Goal: Task Accomplishment & Management: Manage account settings

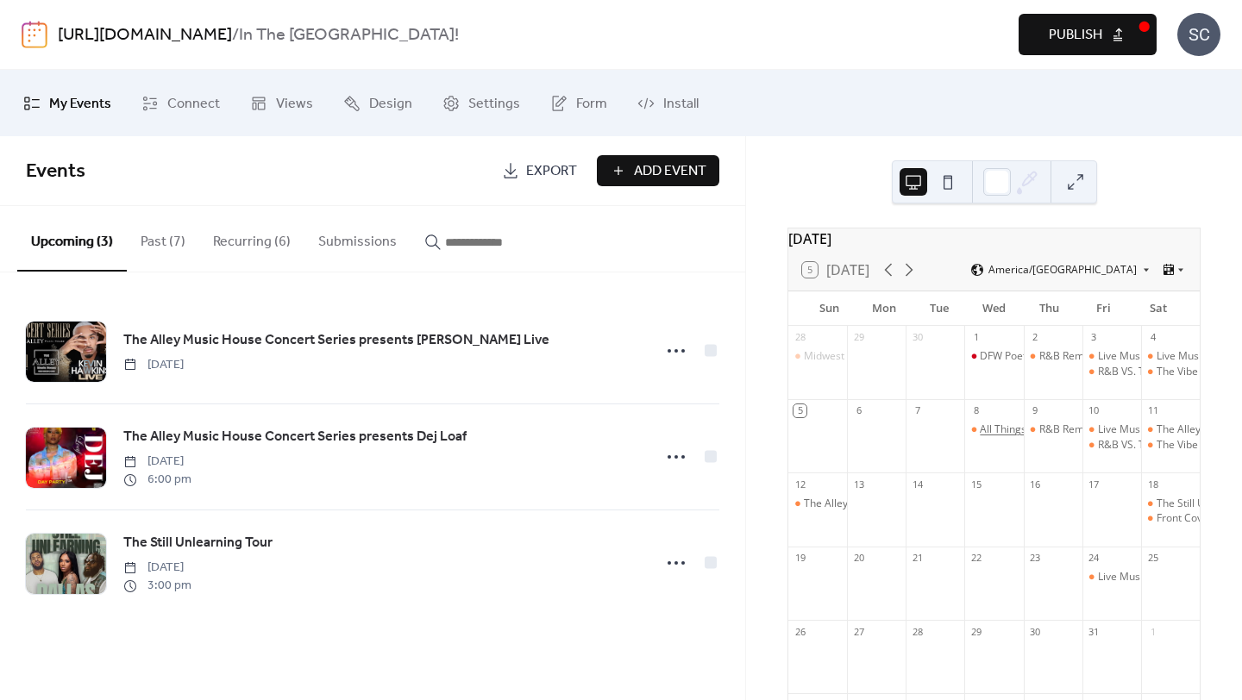
click at [992, 437] on div "All Things Open Mic" at bounding box center [1027, 430] width 95 height 15
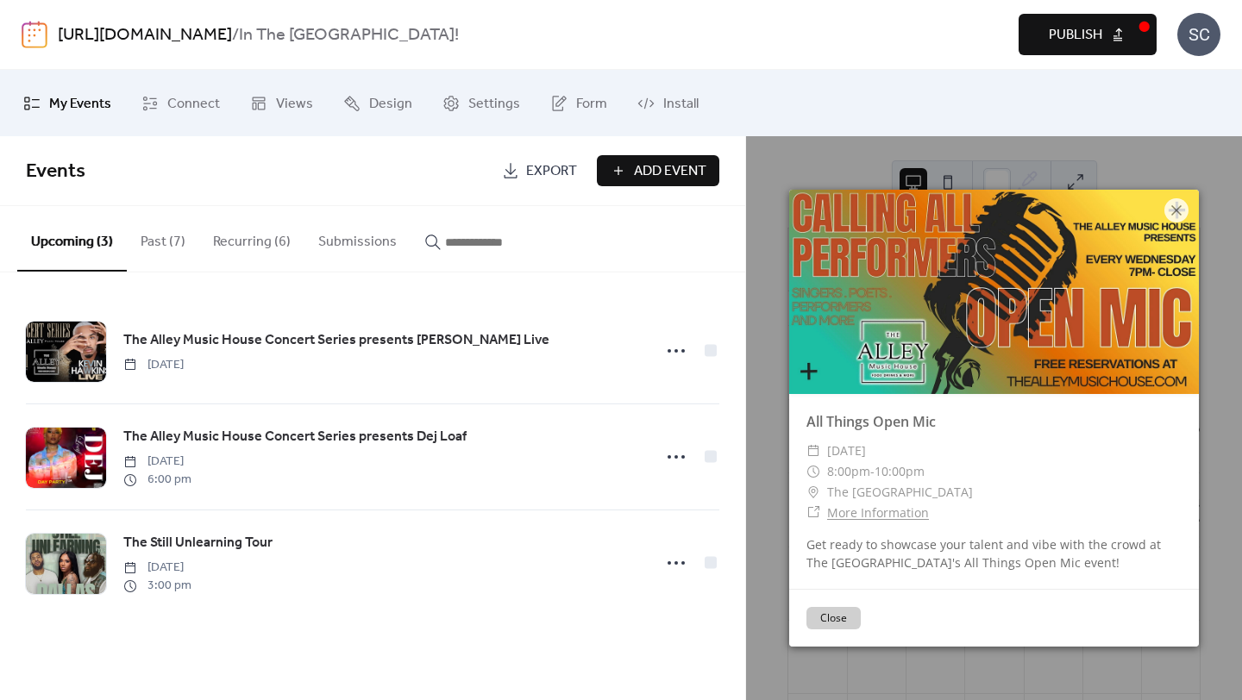
click at [617, 617] on div "The Alley Music House Concert Series presents [PERSON_NAME] Live [DATE] The All…" at bounding box center [372, 457] width 745 height 369
click at [263, 226] on button "Recurring (6)" at bounding box center [251, 238] width 105 height 64
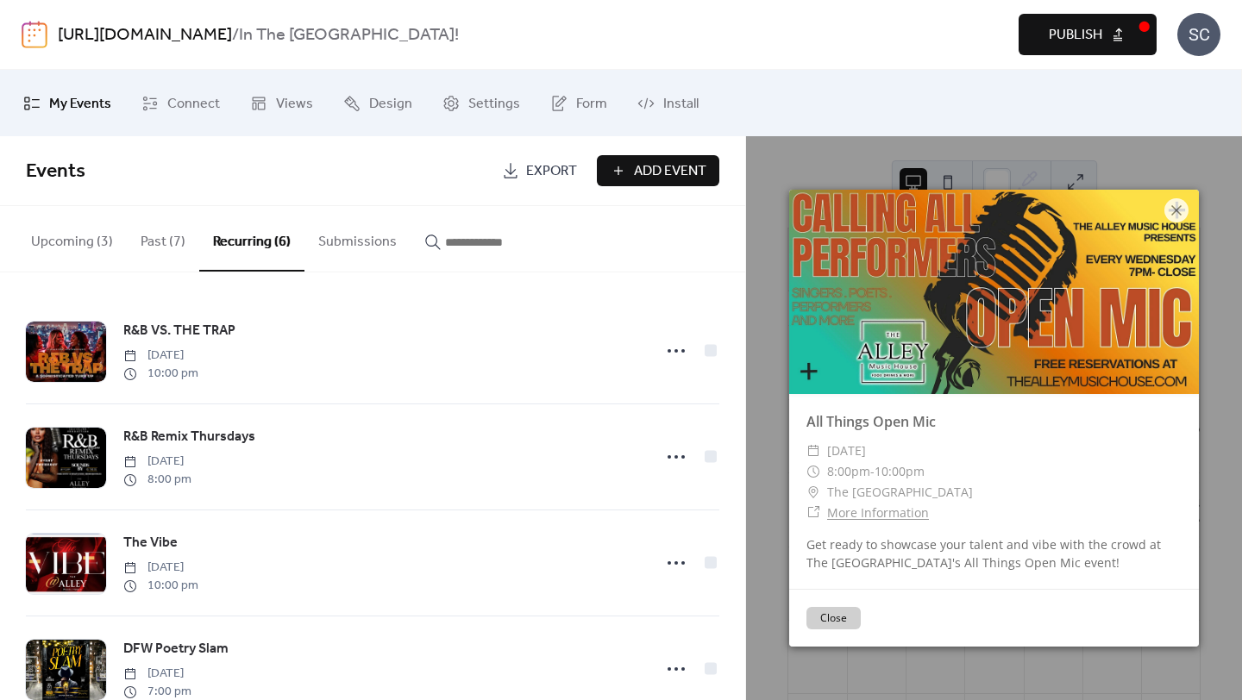
click at [711, 247] on div "Upcoming (3) Past (7) Recurring (6) Submissions" at bounding box center [372, 239] width 745 height 66
click at [849, 614] on button "Close" at bounding box center [833, 618] width 54 height 22
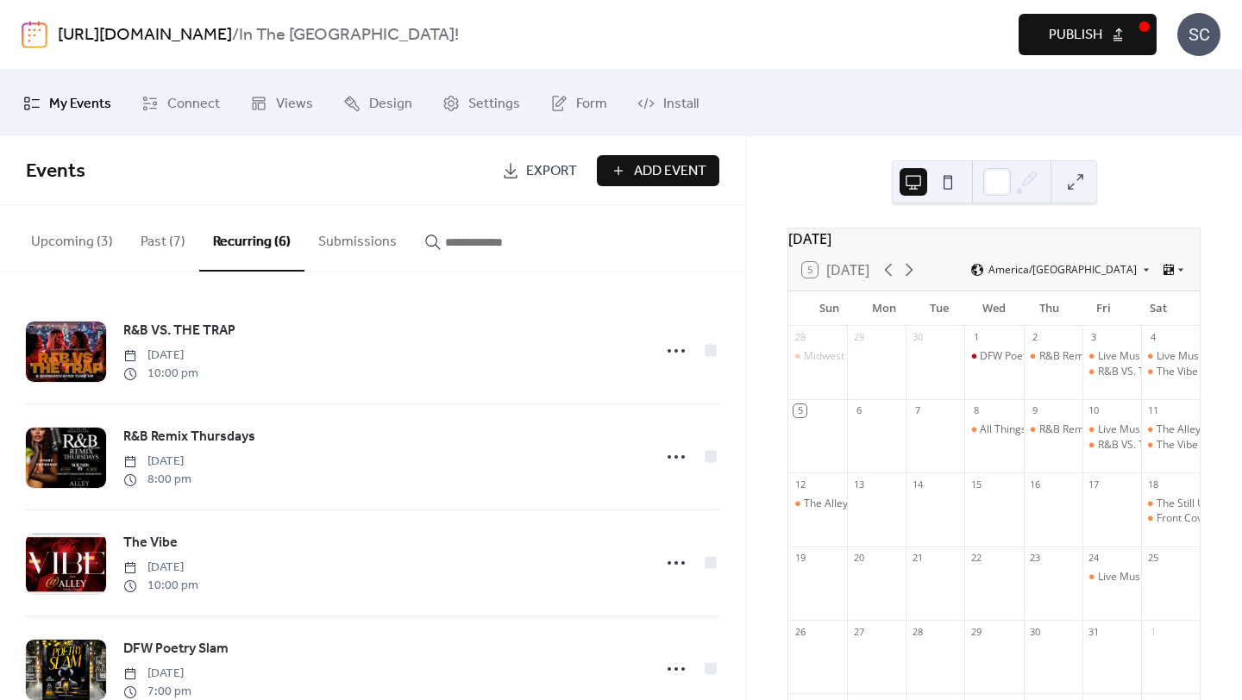
drag, startPoint x: 738, startPoint y: 431, endPoint x: 736, endPoint y: 490, distance: 58.7
click at [743, 499] on div "R&B VS. THE TRAP [DATE] 10:00 pm R&B Remix Thursdays [DATE] 8:00 pm The Vibe [D…" at bounding box center [372, 487] width 745 height 428
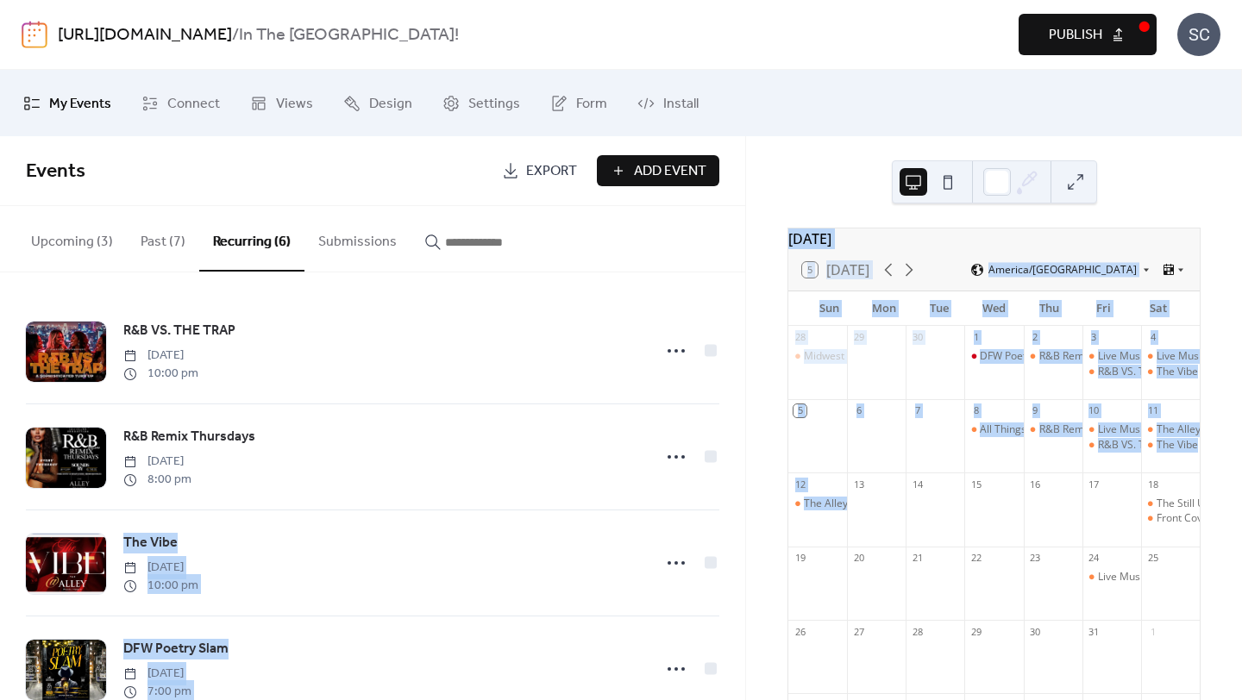
drag, startPoint x: 739, startPoint y: 487, endPoint x: 743, endPoint y: 528, distance: 40.7
click at [744, 533] on div "R&B VS. THE TRAP [DATE] 10:00 pm R&B Remix Thursdays [DATE] 8:00 pm The Vibe [D…" at bounding box center [372, 487] width 745 height 428
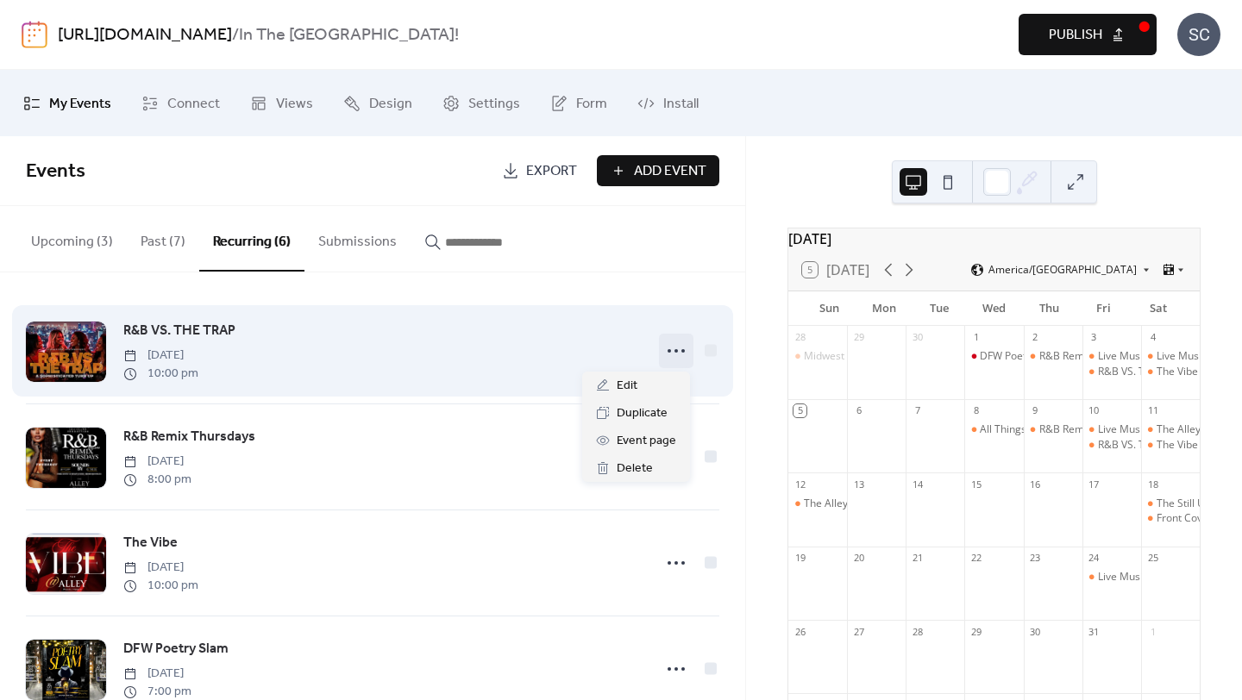
click at [675, 352] on icon at bounding box center [676, 351] width 28 height 28
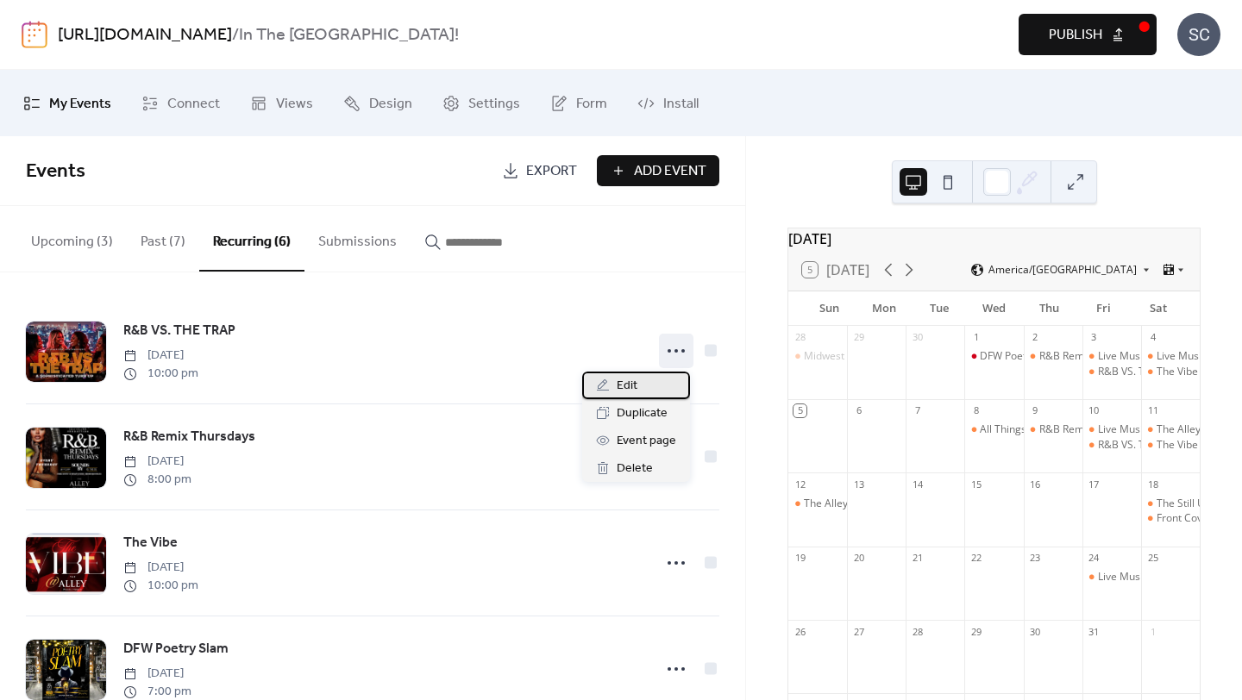
click at [659, 386] on div "Edit" at bounding box center [636, 386] width 108 height 28
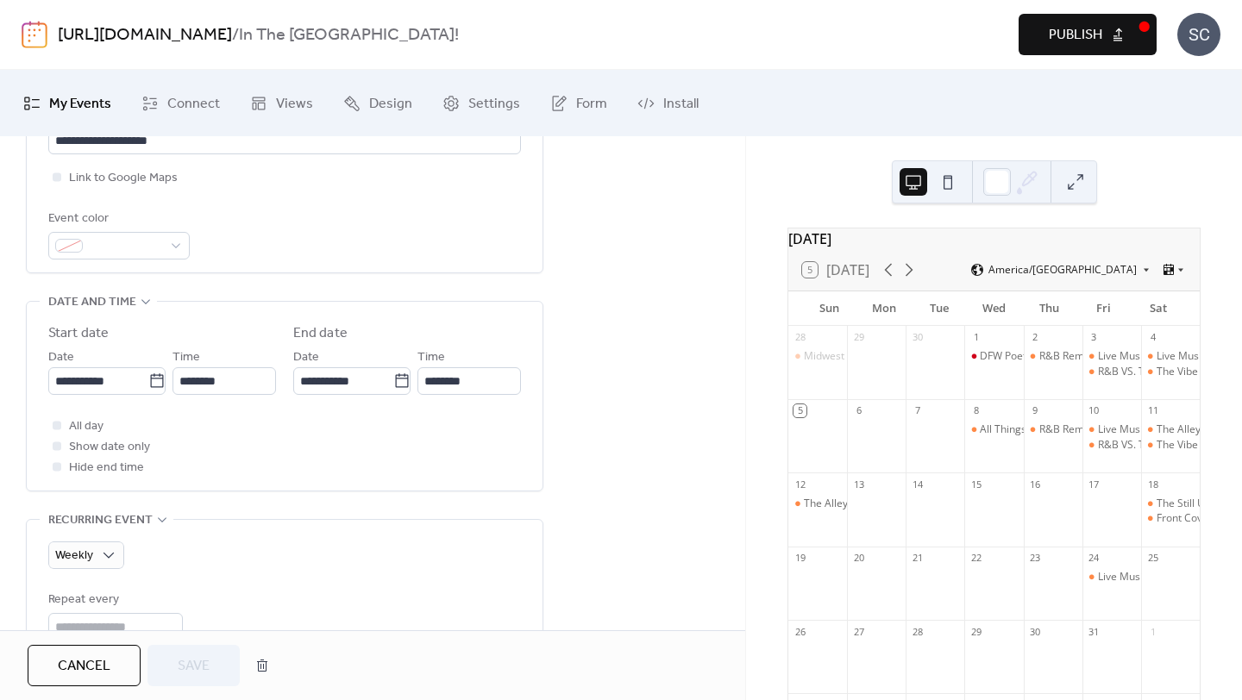
scroll to position [865, 0]
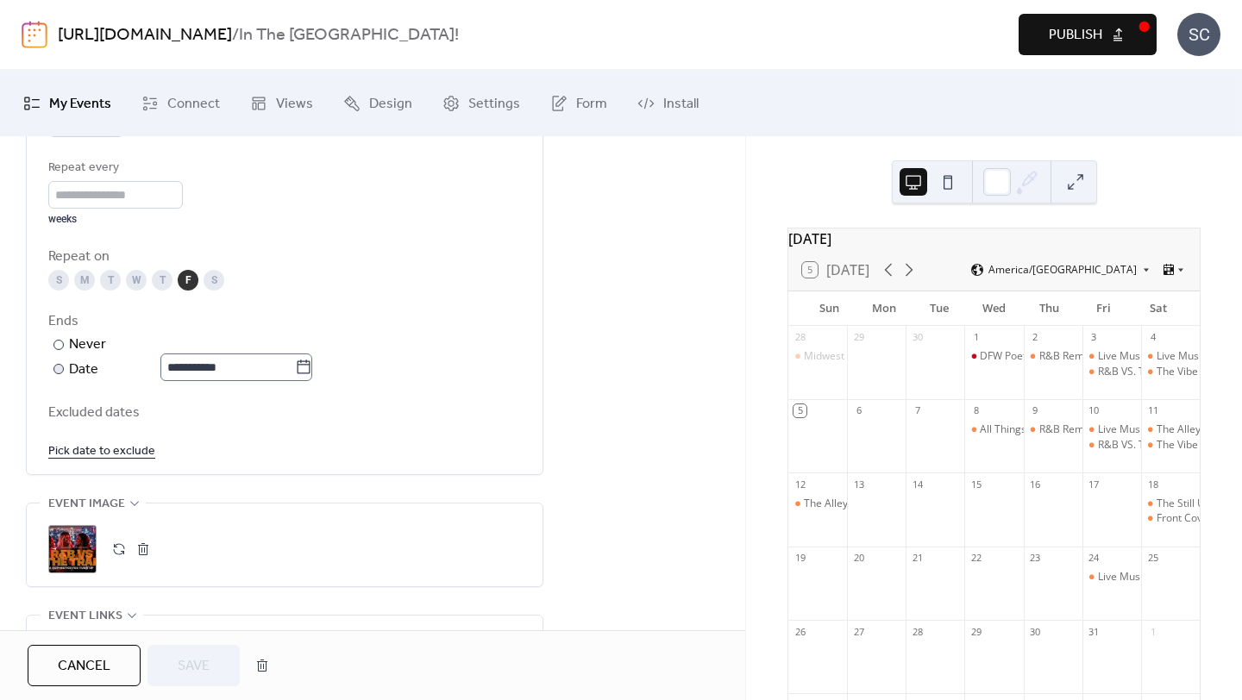
click at [311, 369] on icon at bounding box center [303, 367] width 17 height 17
click at [295, 369] on input "**********" at bounding box center [227, 368] width 135 height 28
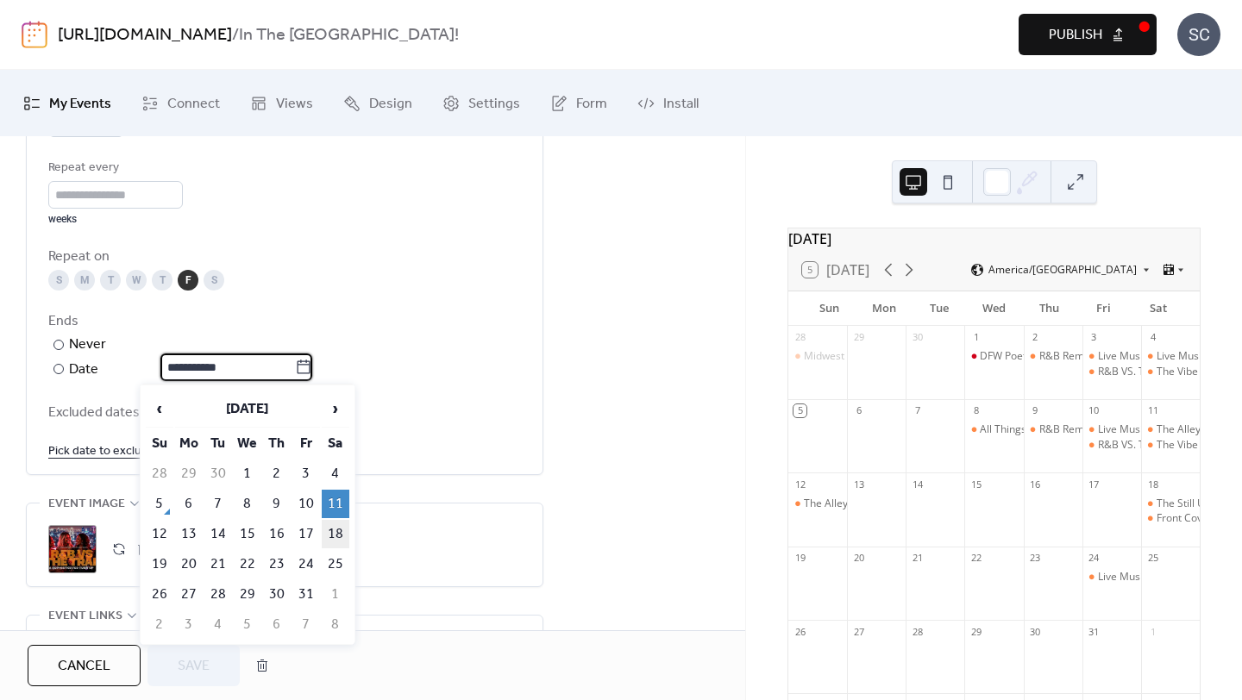
click at [342, 532] on td "18" at bounding box center [336, 534] width 28 height 28
type input "**********"
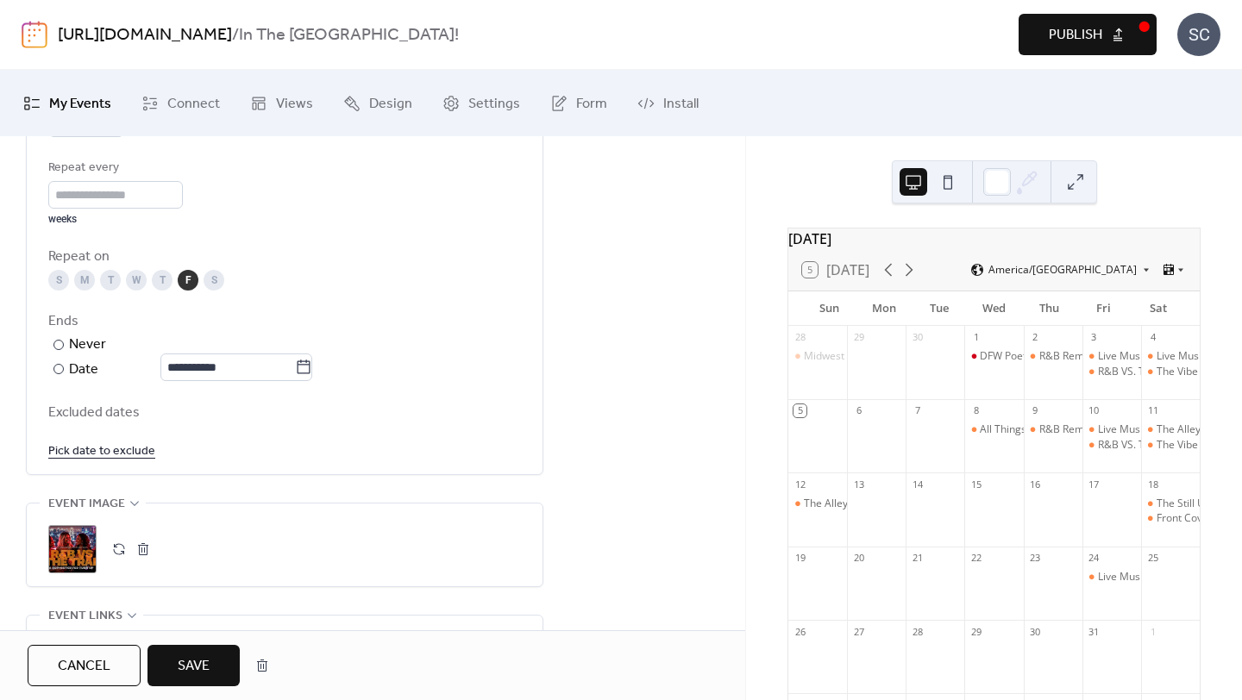
click at [210, 681] on button "Save" at bounding box center [193, 665] width 92 height 41
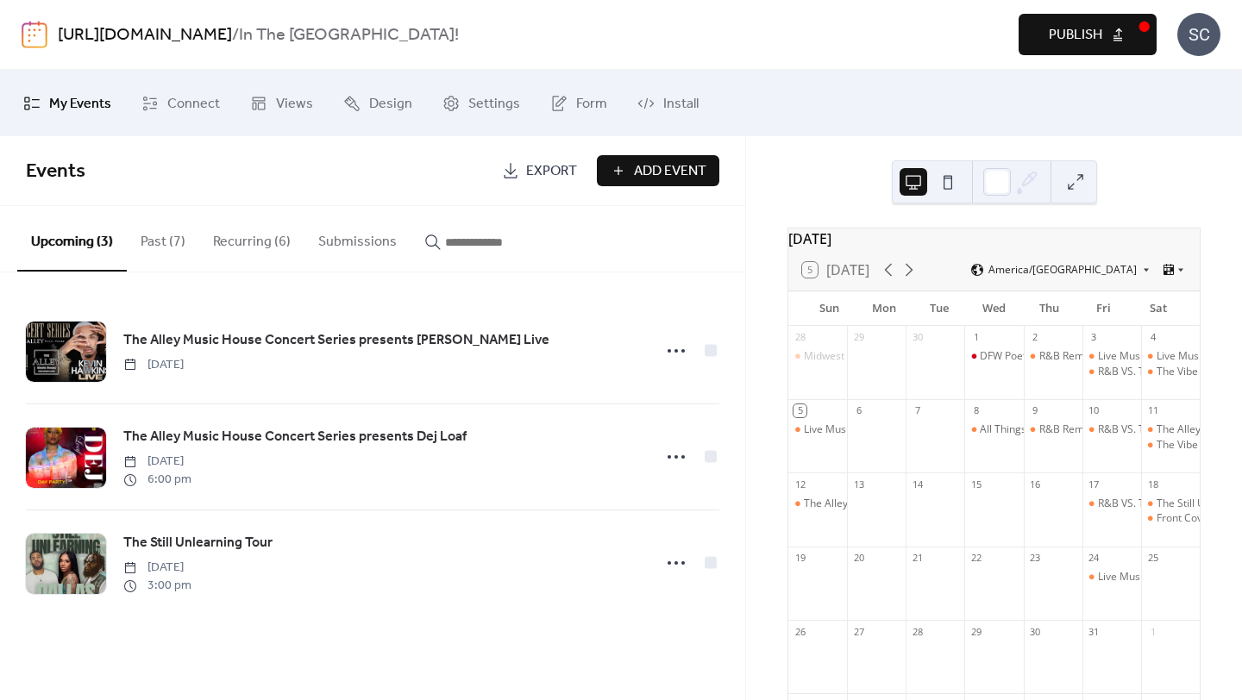
click at [243, 235] on button "Recurring (6)" at bounding box center [251, 238] width 105 height 64
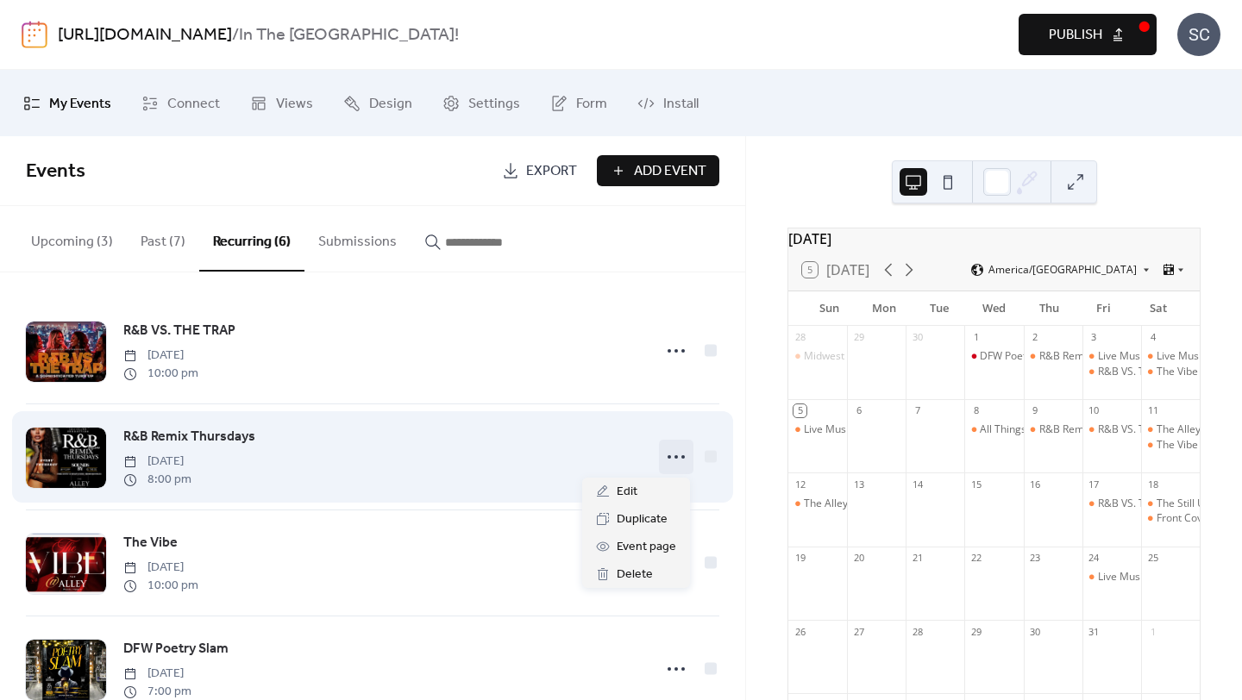
click at [666, 461] on icon at bounding box center [676, 457] width 28 height 28
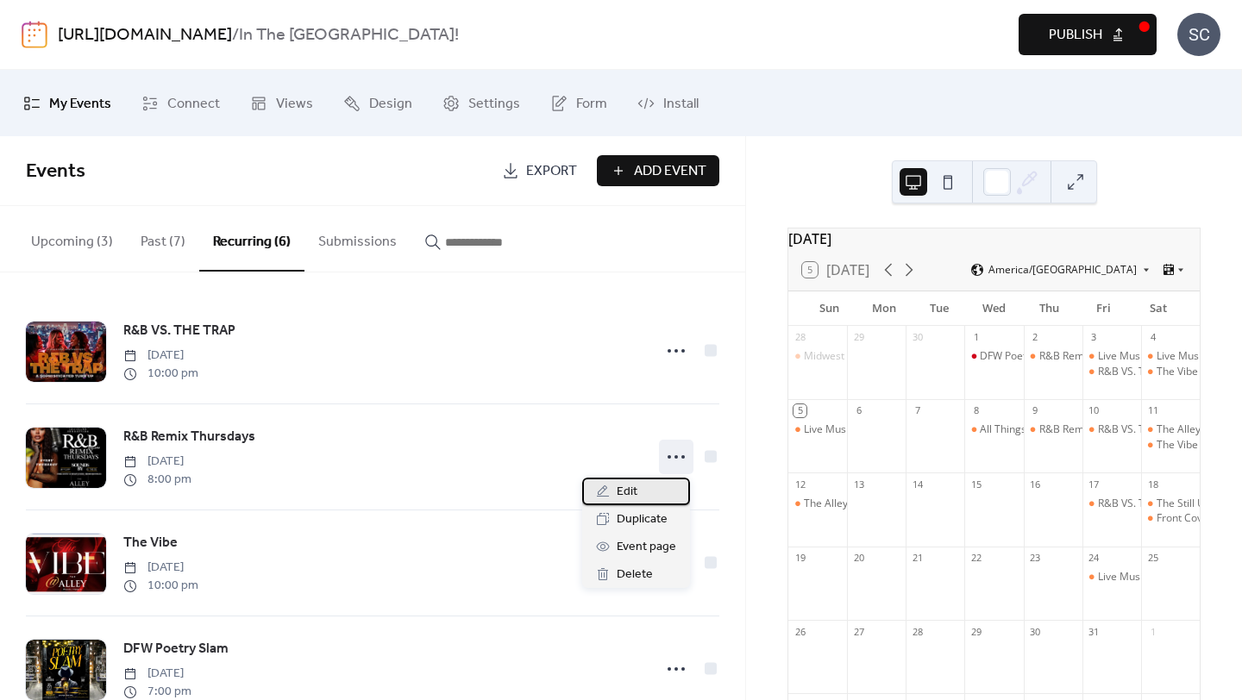
click at [642, 489] on div "Edit" at bounding box center [636, 492] width 108 height 28
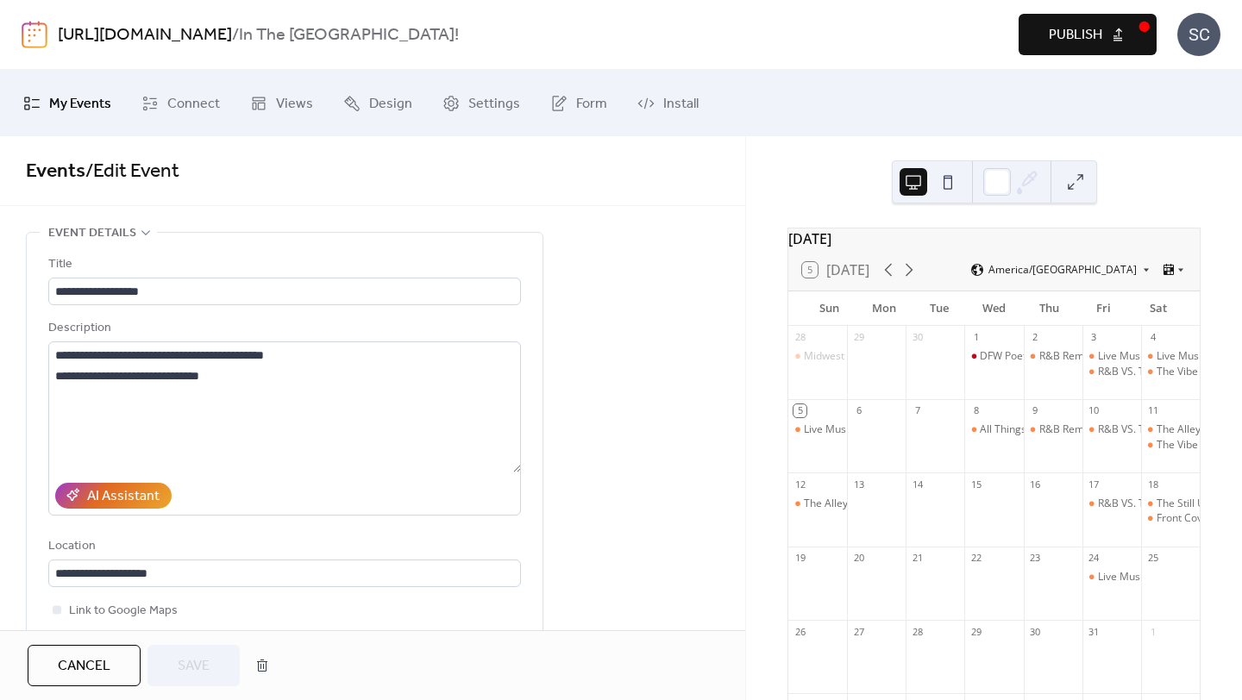
scroll to position [433, 0]
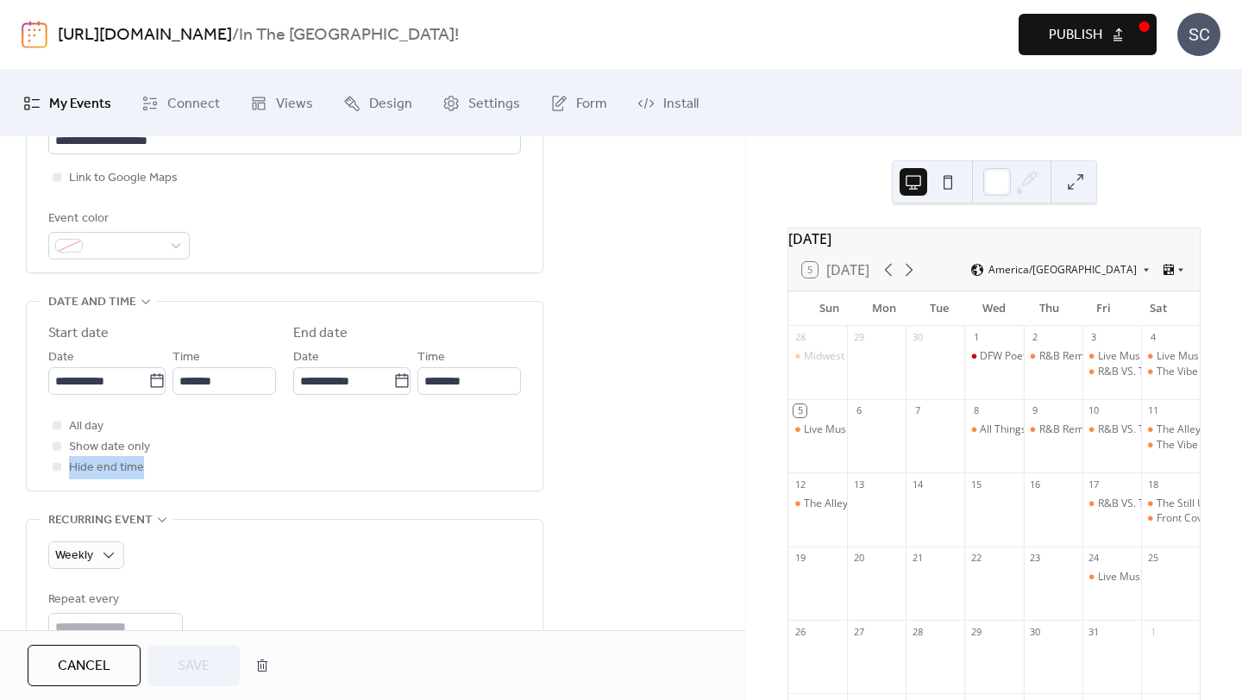
drag, startPoint x: 724, startPoint y: 440, endPoint x: 721, endPoint y: 456, distance: 16.7
click at [723, 460] on div "**********" at bounding box center [372, 590] width 745 height 1582
click at [718, 432] on div "**********" at bounding box center [372, 590] width 745 height 1582
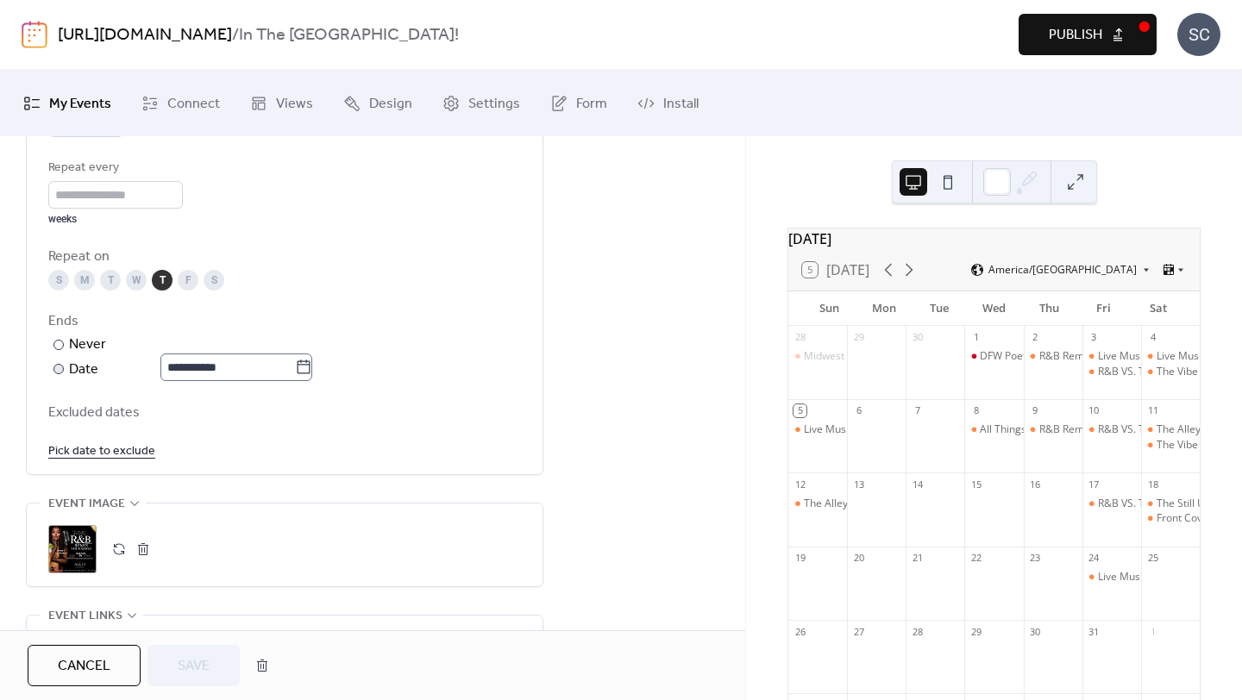
click at [311, 368] on icon at bounding box center [303, 367] width 17 height 17
click at [295, 368] on input "**********" at bounding box center [227, 368] width 135 height 28
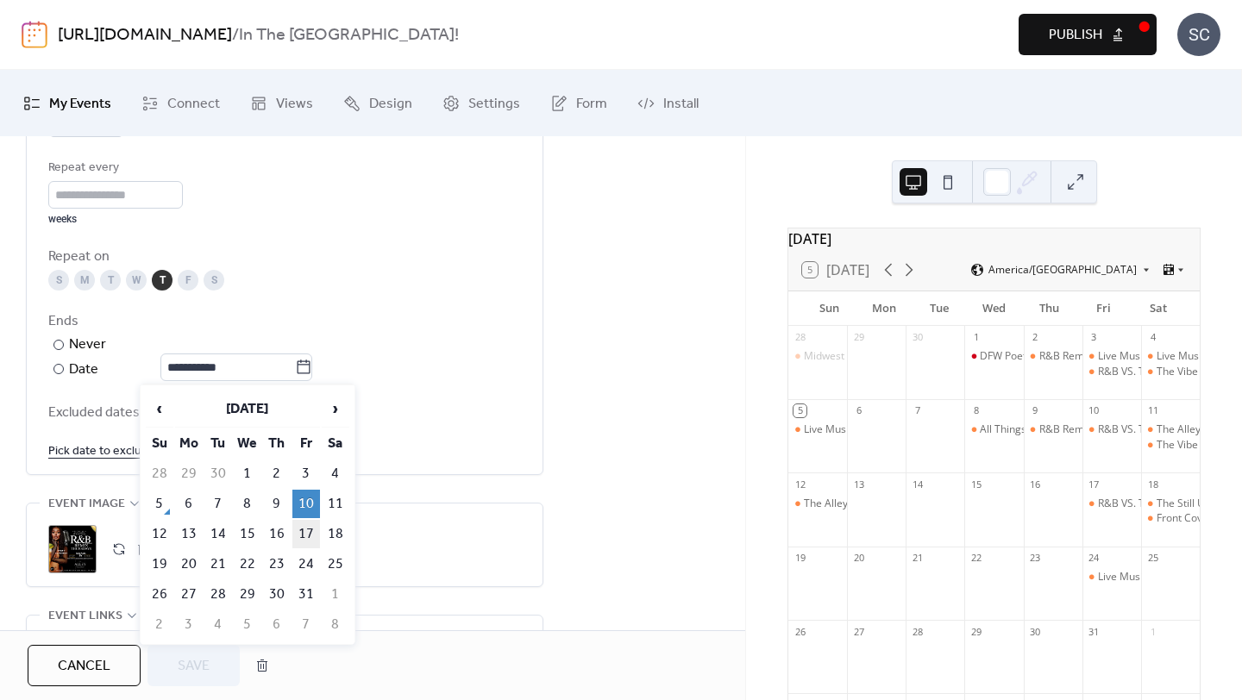
click at [305, 527] on td "17" at bounding box center [306, 534] width 28 height 28
type input "**********"
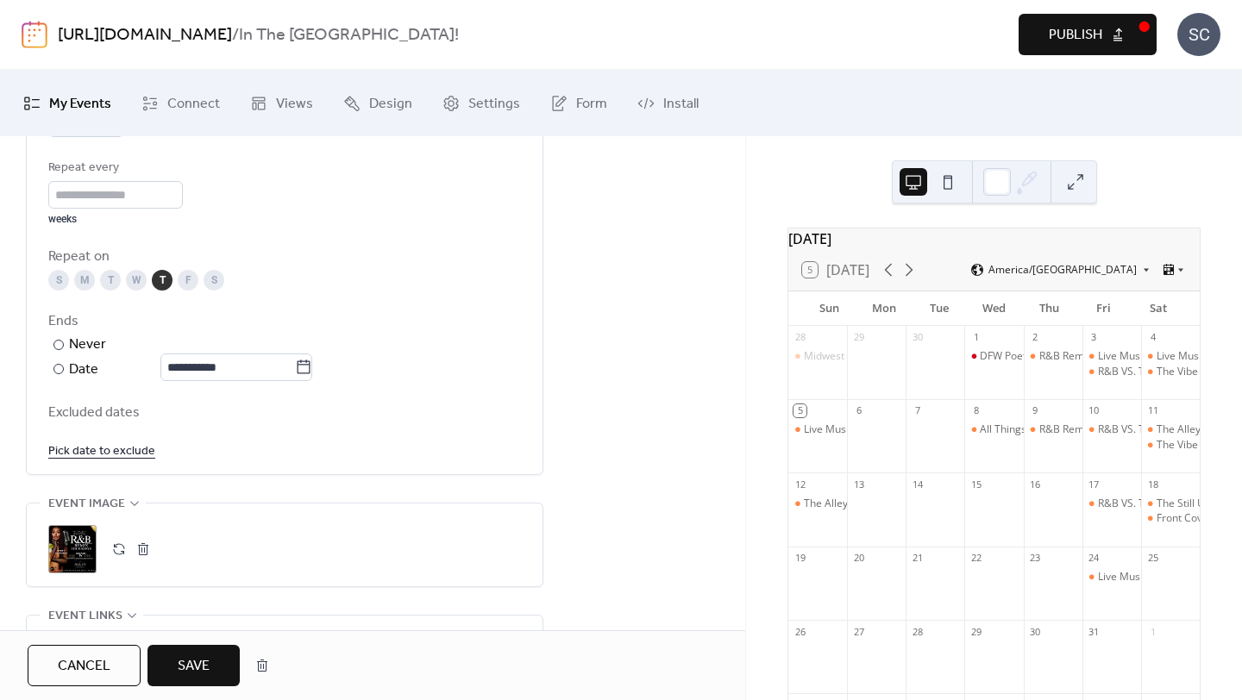
click at [212, 660] on button "Save" at bounding box center [193, 665] width 92 height 41
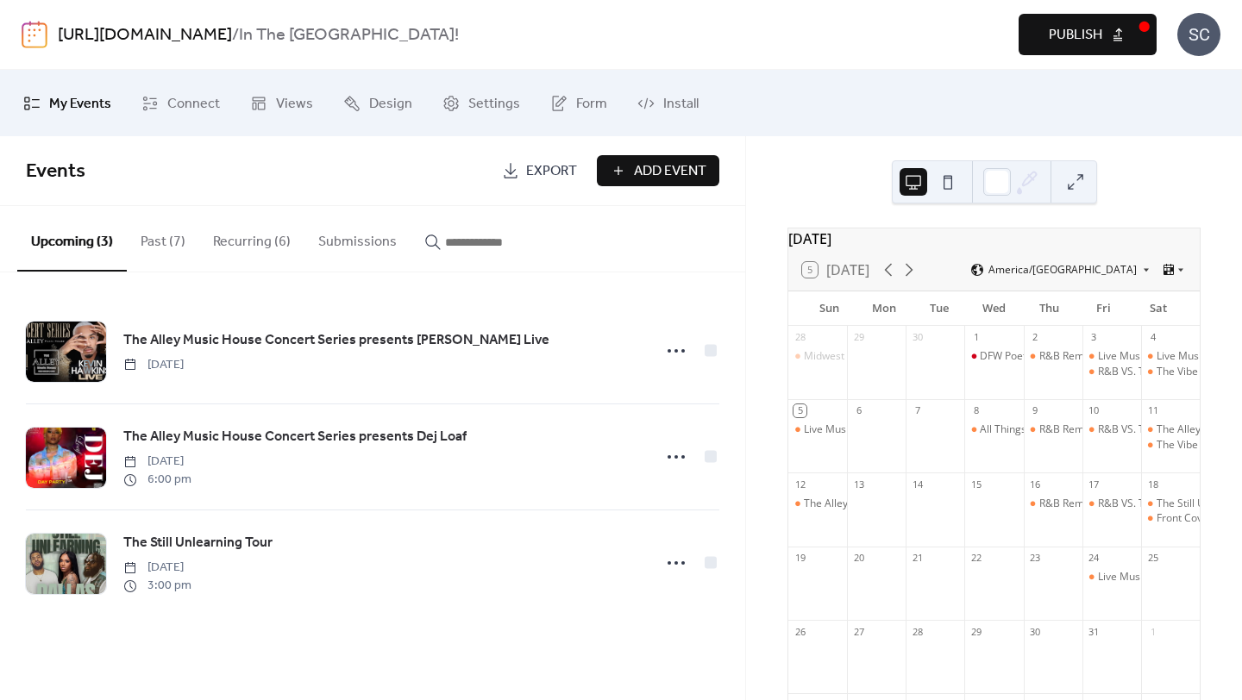
click at [249, 237] on button "Recurring (6)" at bounding box center [251, 238] width 105 height 64
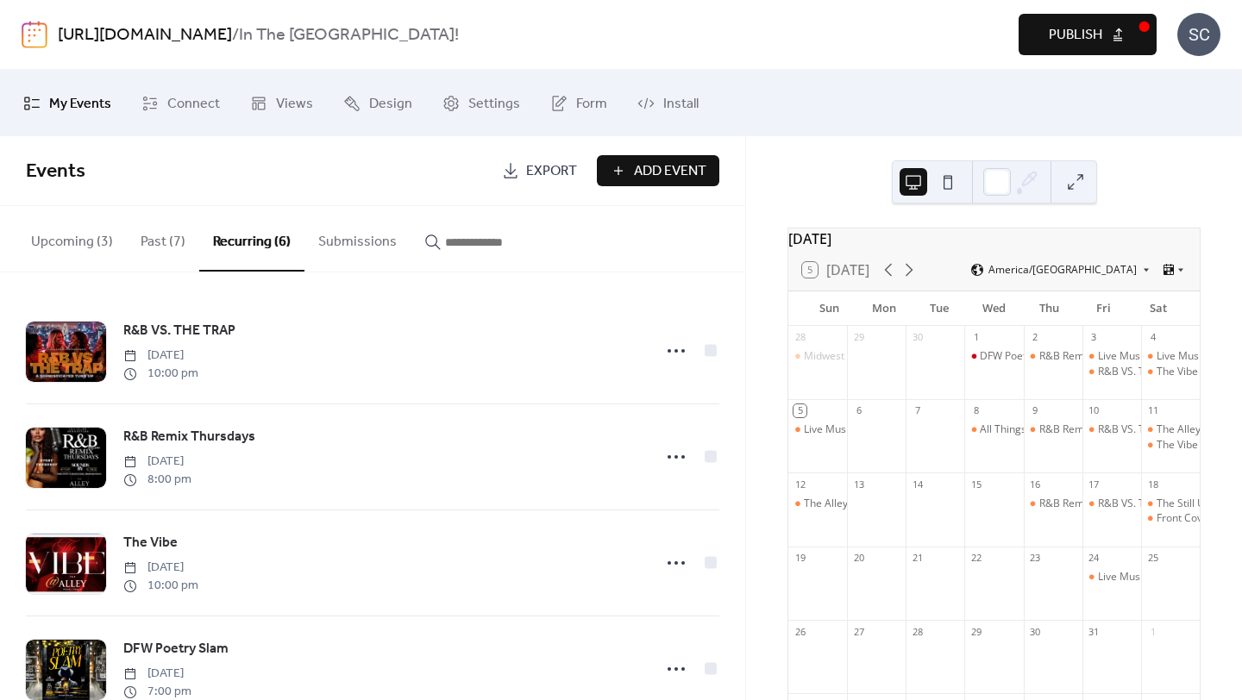
click at [168, 231] on button "Past (7)" at bounding box center [163, 238] width 72 height 64
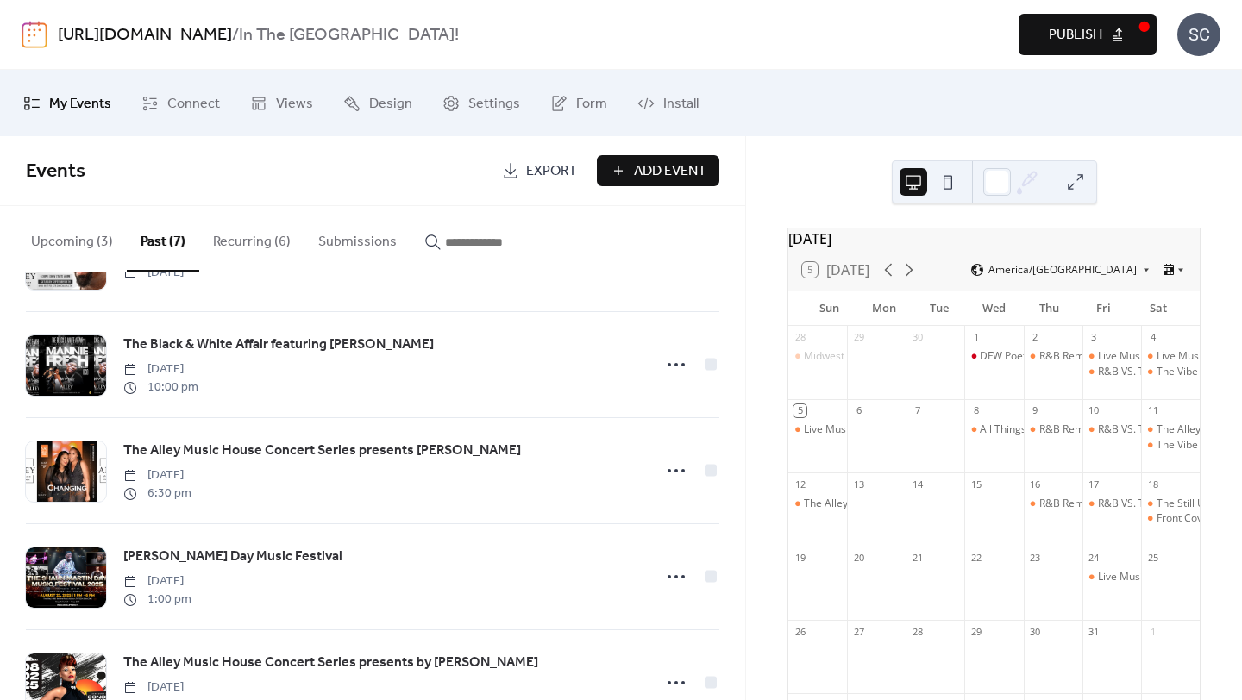
scroll to position [367, 0]
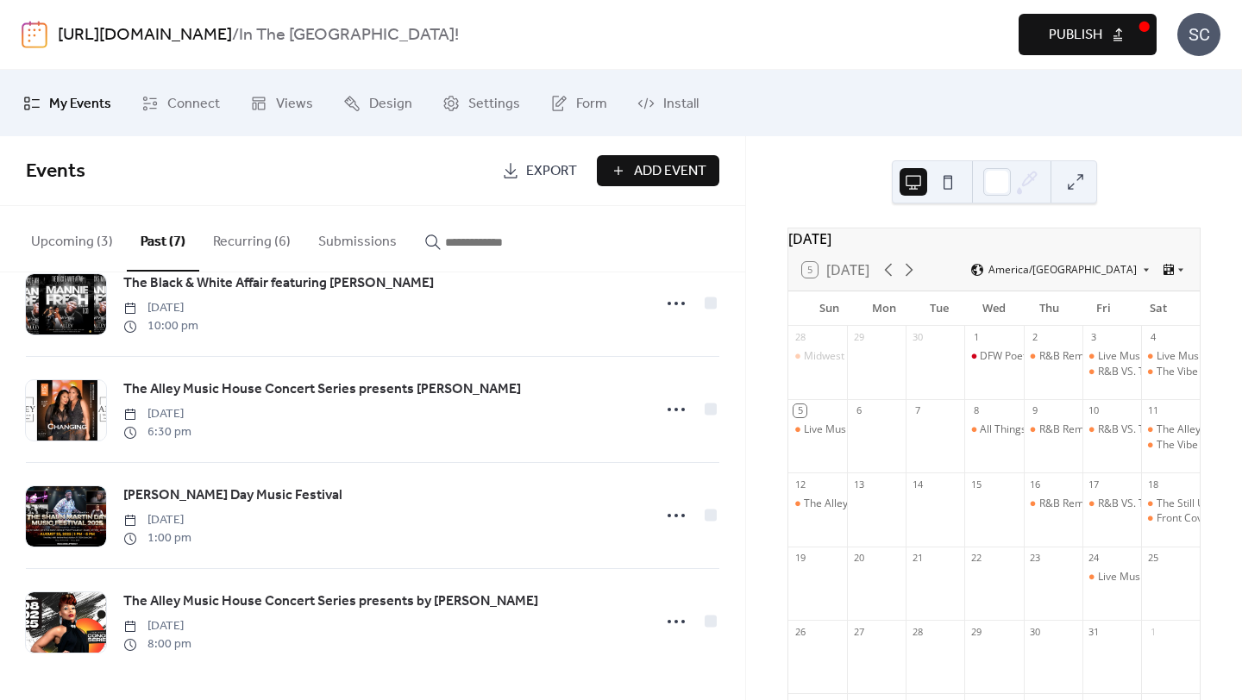
click at [248, 242] on button "Recurring (6)" at bounding box center [251, 238] width 105 height 64
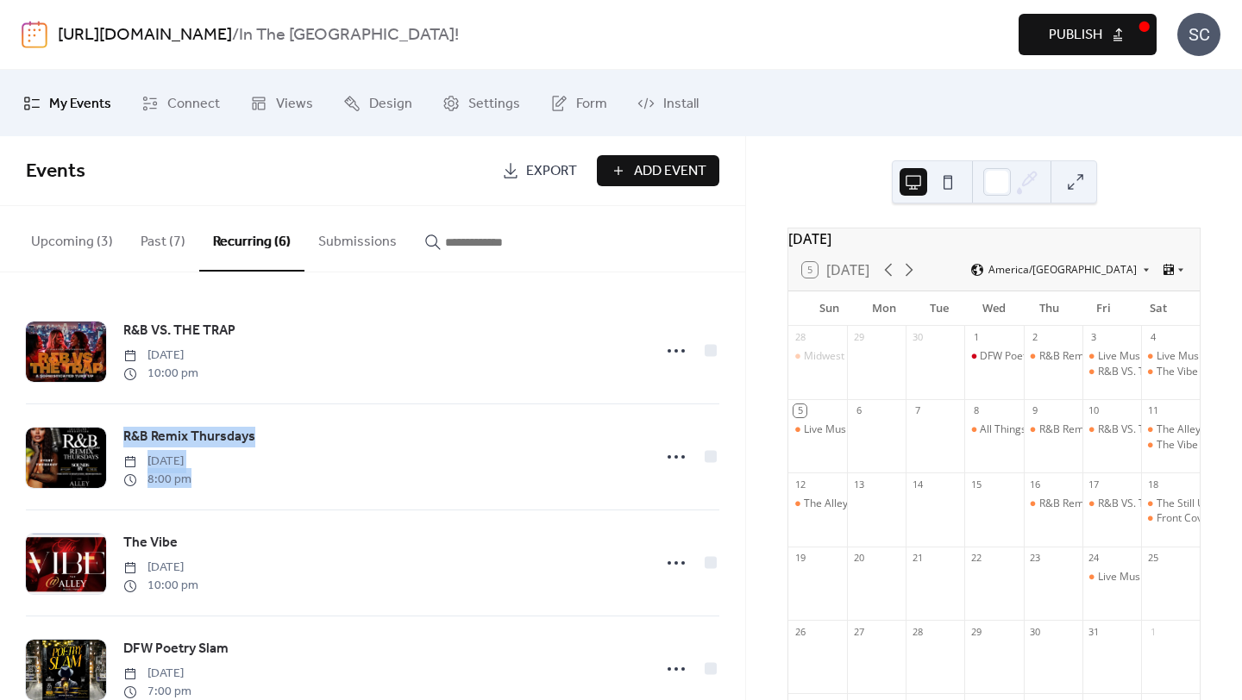
drag, startPoint x: 739, startPoint y: 403, endPoint x: 733, endPoint y: 498, distance: 95.9
click at [737, 498] on div "R&B VS. THE TRAP [DATE] 10:00 pm R&B Remix Thursdays [DATE] 8:00 pm The Vibe [D…" at bounding box center [372, 487] width 745 height 428
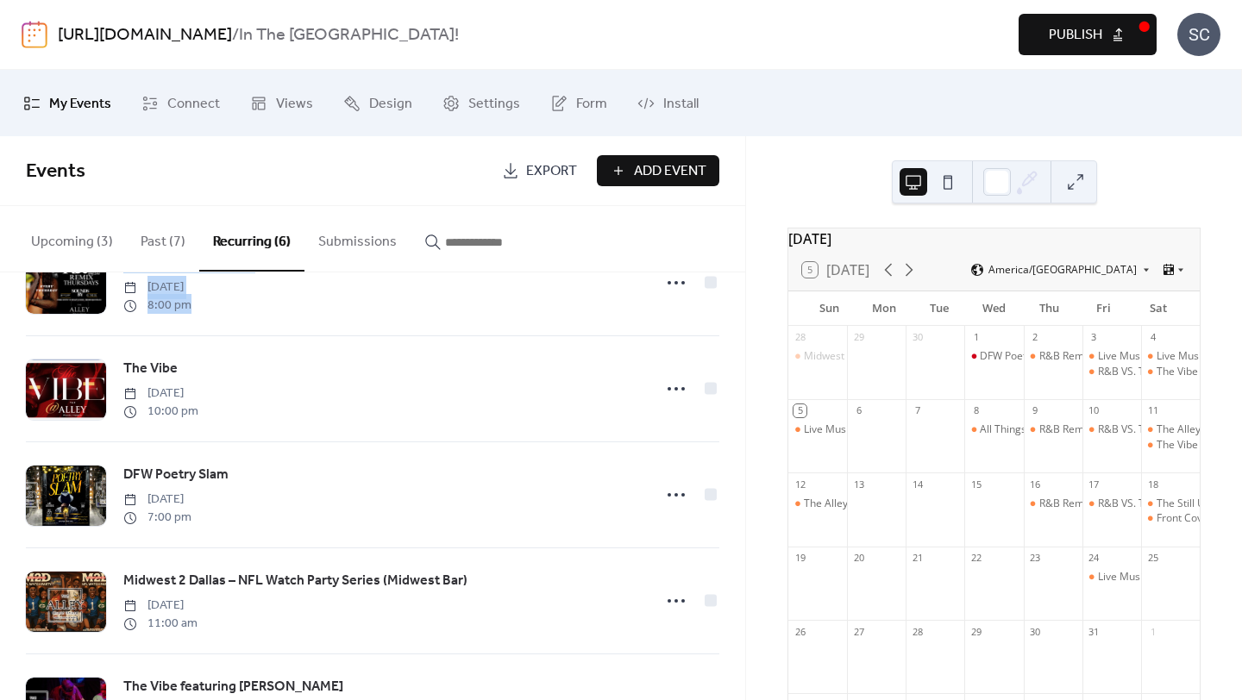
scroll to position [261, 0]
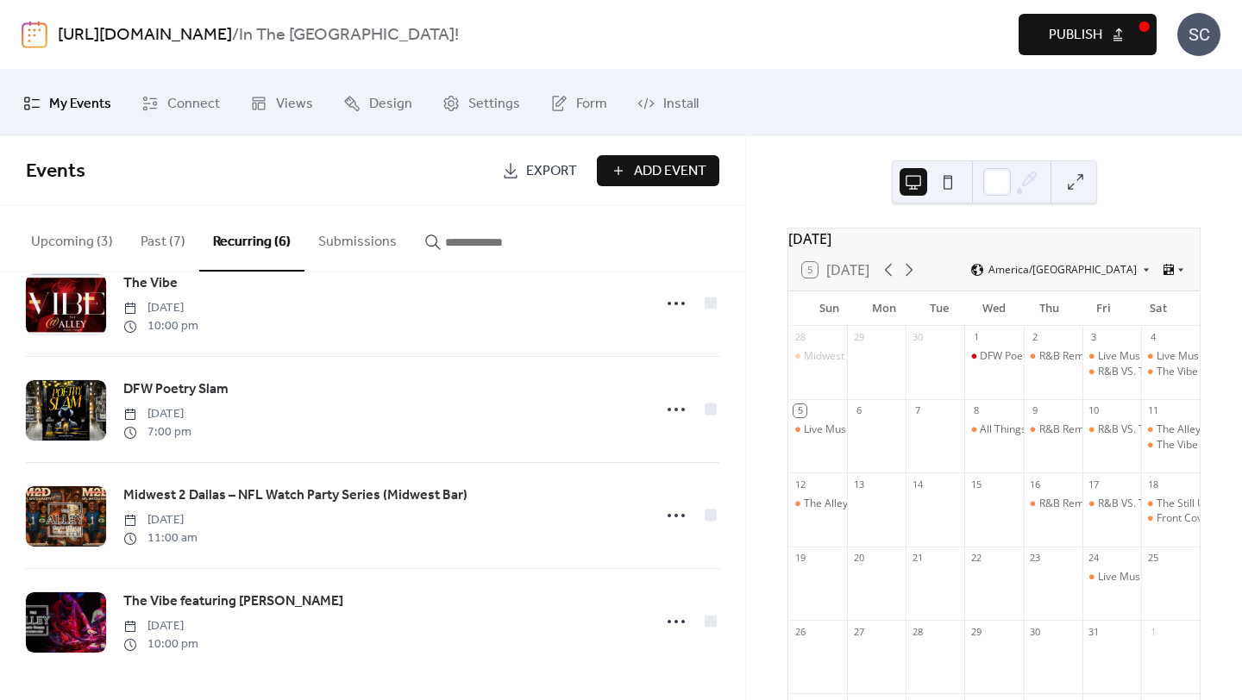
click at [757, 598] on div "[DATE] 5 [DATE] America/Chicago Sun Mon Tue Wed Thu Fri Sat 28 Midwest 2 Dallas…" at bounding box center [994, 418] width 496 height 564
click at [758, 576] on div "[DATE] 5 [DATE] America/Chicago Sun Mon Tue Wed Thu Fri Sat 28 Midwest 2 Dallas…" at bounding box center [994, 418] width 496 height 564
